Goal: Use online tool/utility: Use online tool/utility

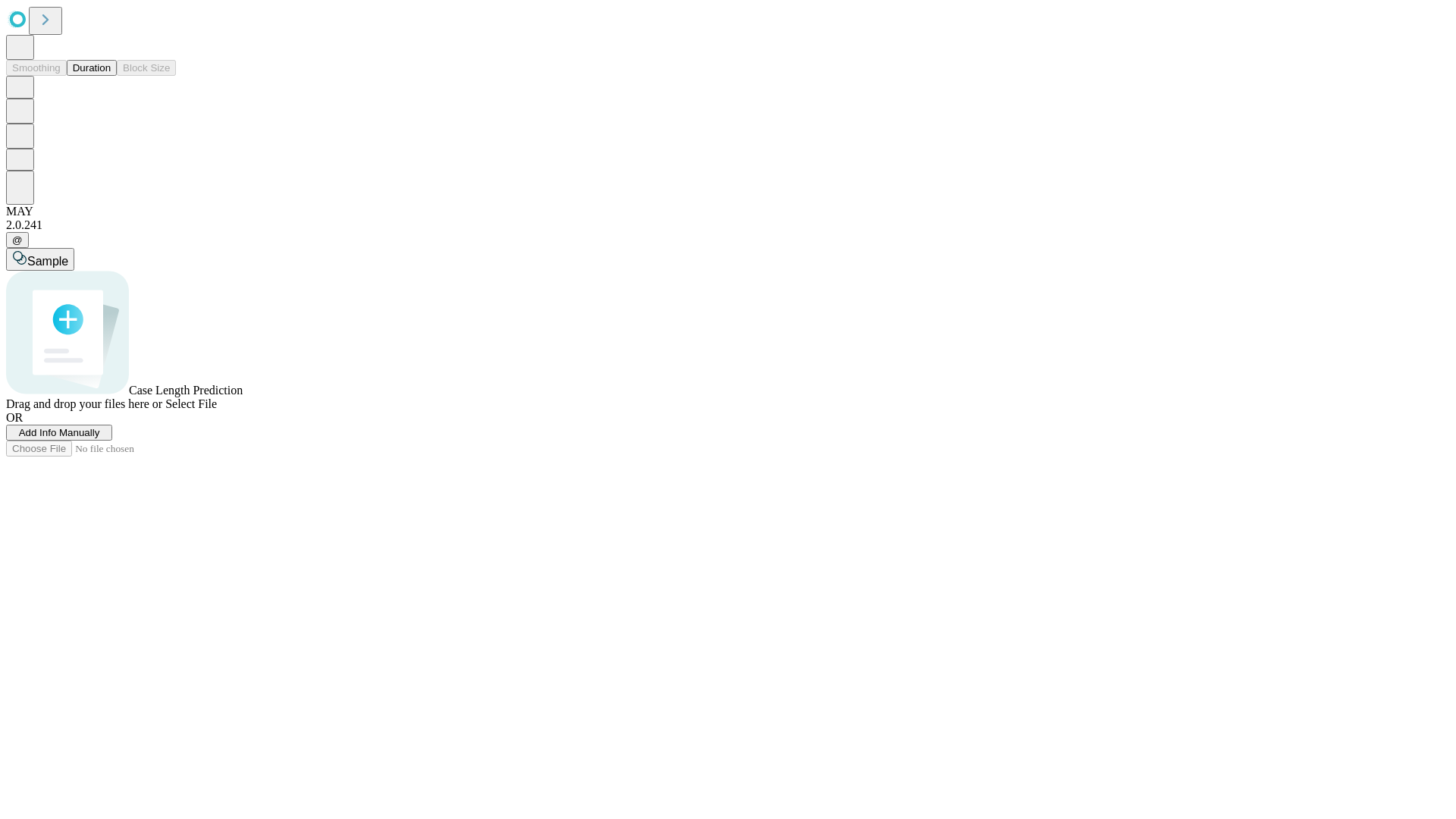
click at [111, 76] on button "Duration" at bounding box center [91, 67] width 50 height 16
click at [68, 254] on span "Sample" at bounding box center [48, 260] width 41 height 13
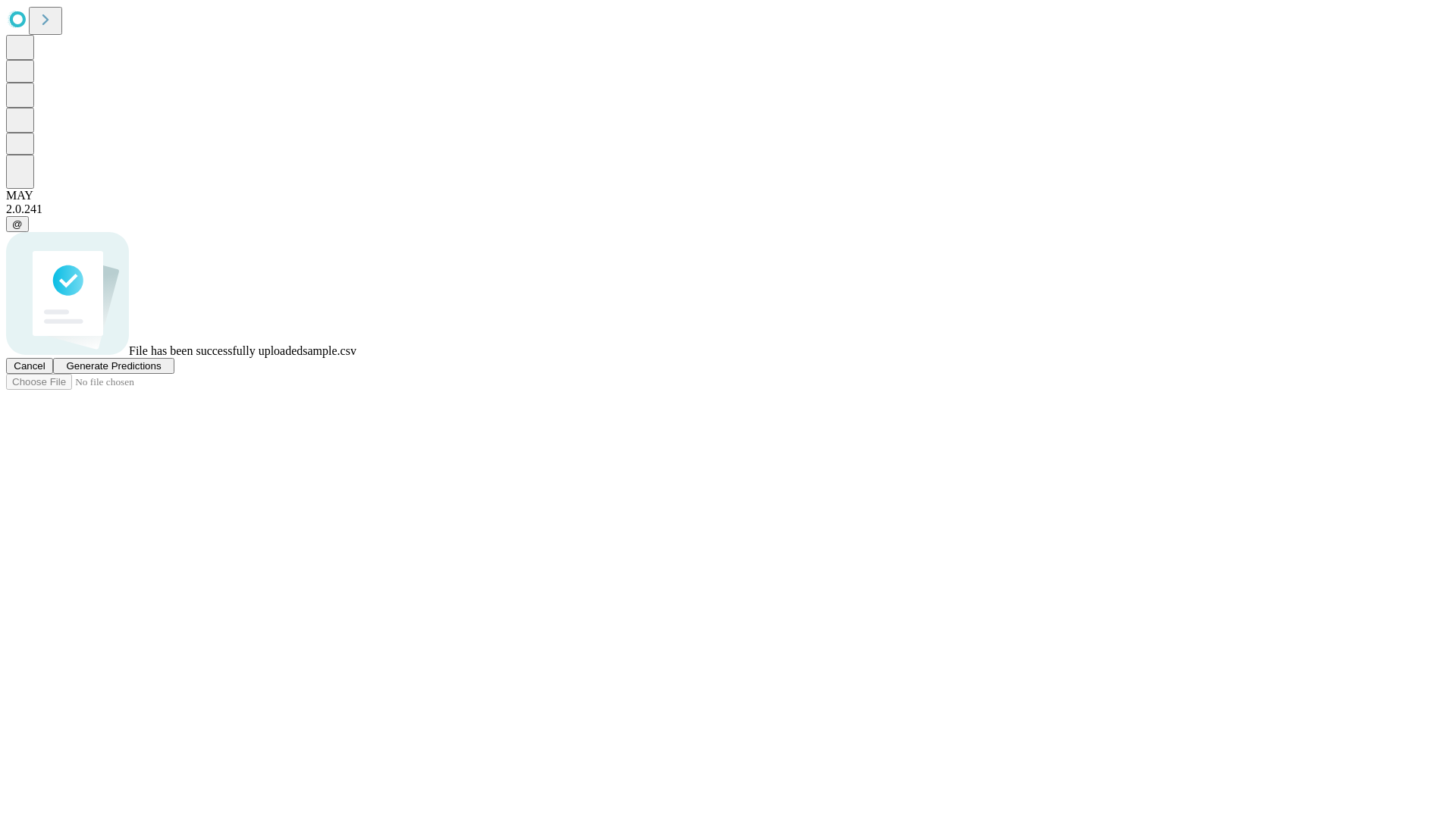
click at [161, 371] on span "Generate Predictions" at bounding box center [113, 366] width 95 height 11
